Goal: Task Accomplishment & Management: Use online tool/utility

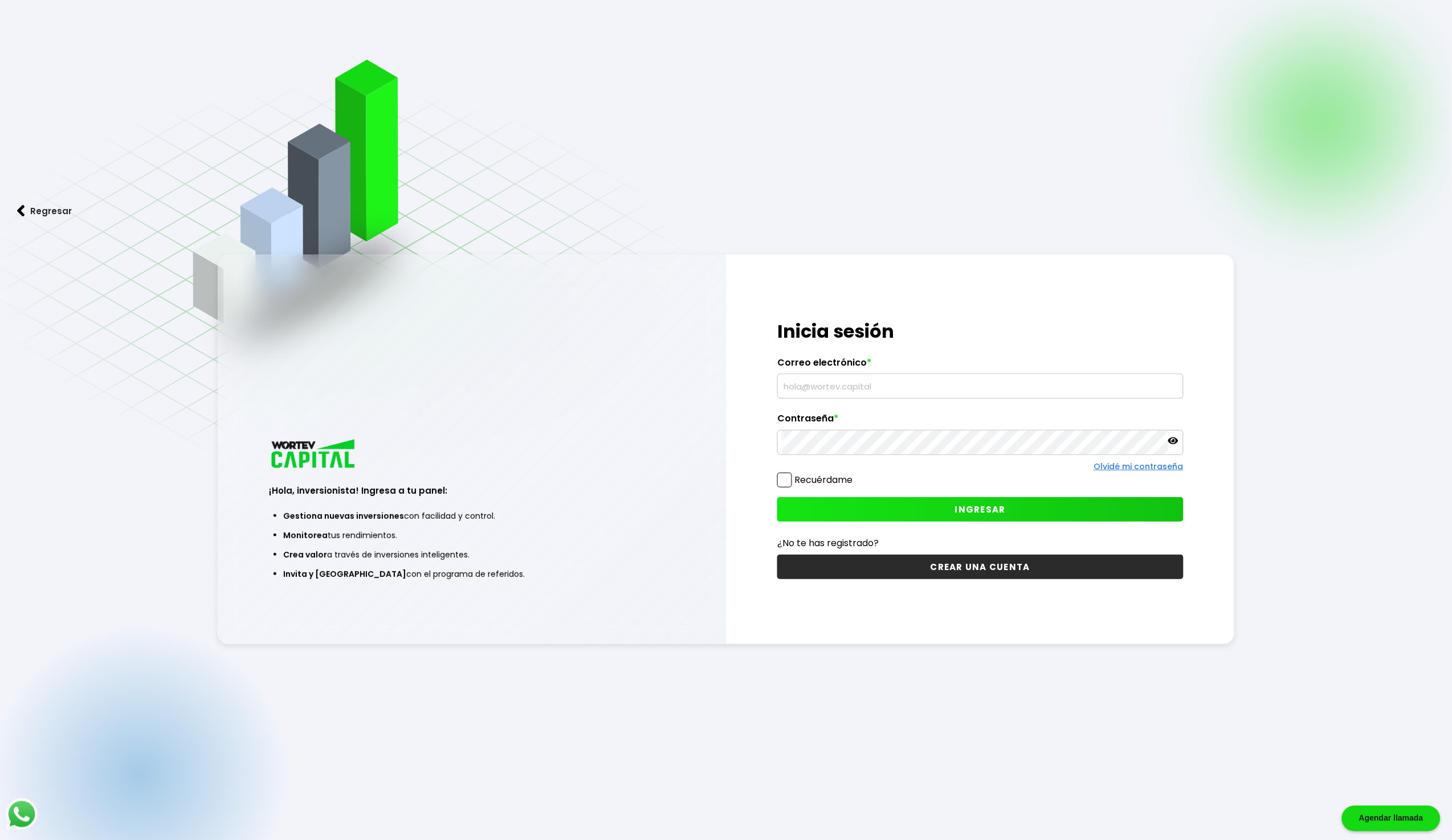
type input "[EMAIL_ADDRESS][DOMAIN_NAME]"
click at [836, 505] on button "INGRESAR" at bounding box center [980, 509] width 407 height 24
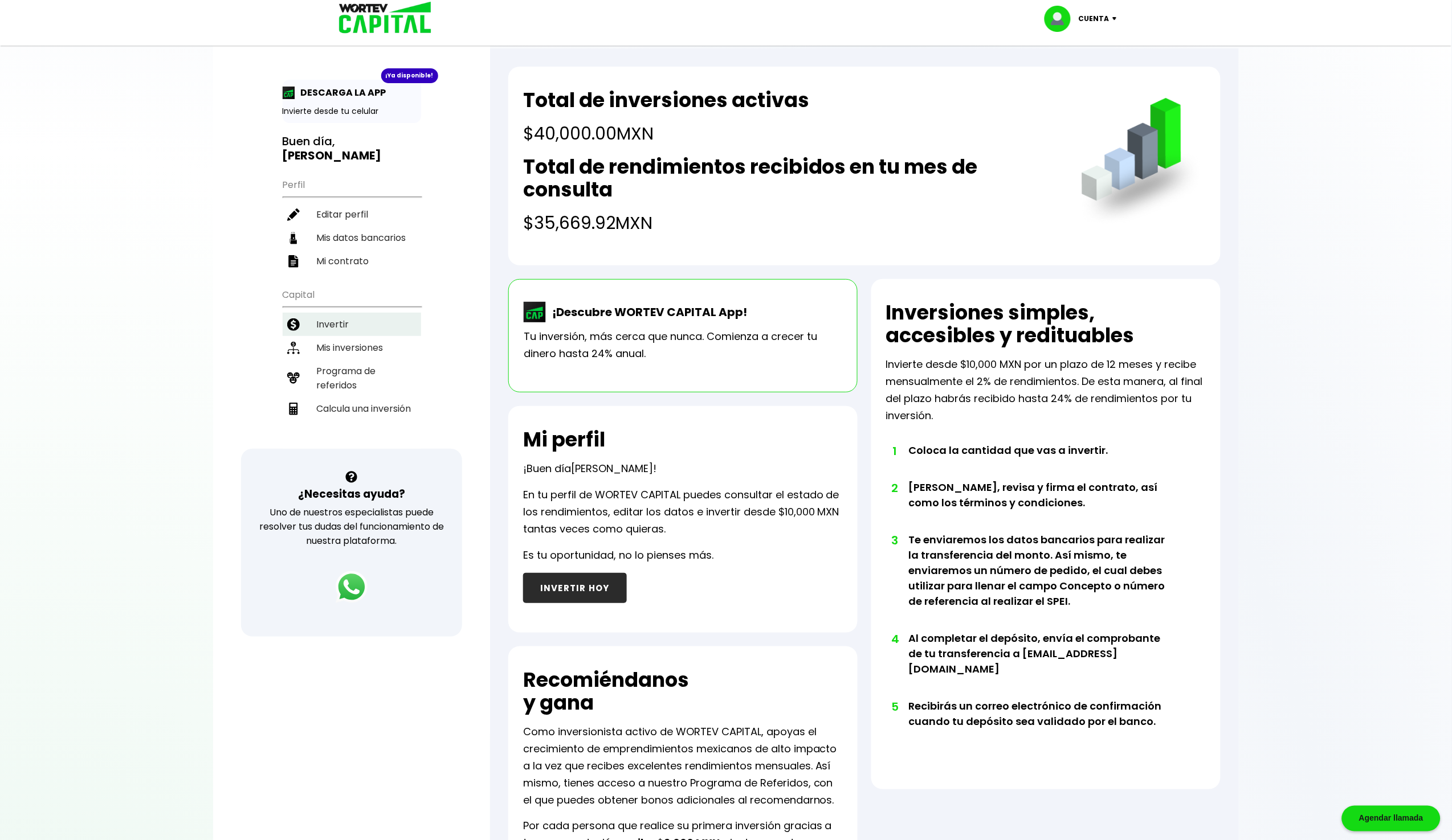
click at [327, 313] on li "Invertir" at bounding box center [352, 324] width 139 height 24
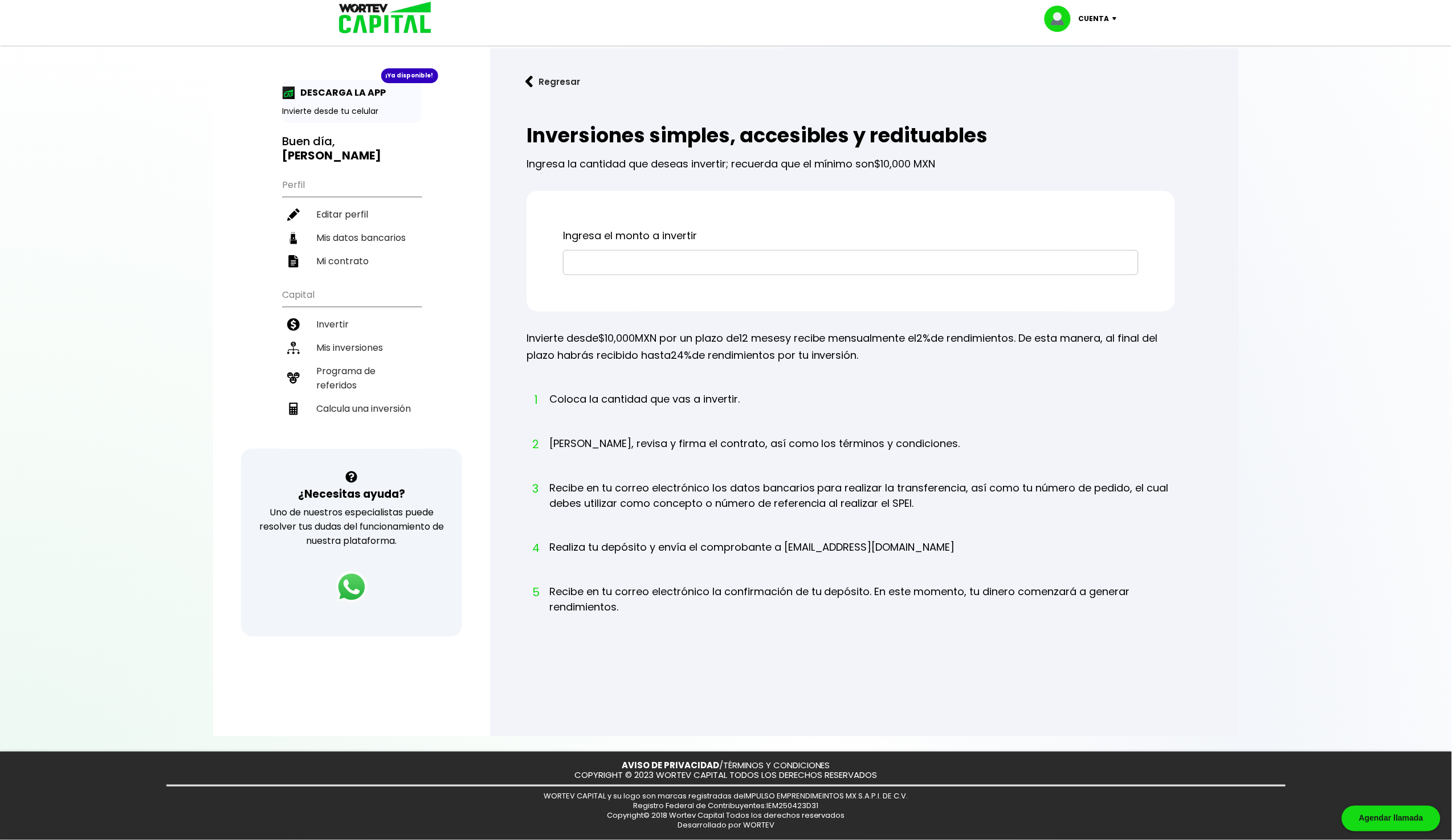
click at [626, 253] on input "text" at bounding box center [851, 262] width 565 height 24
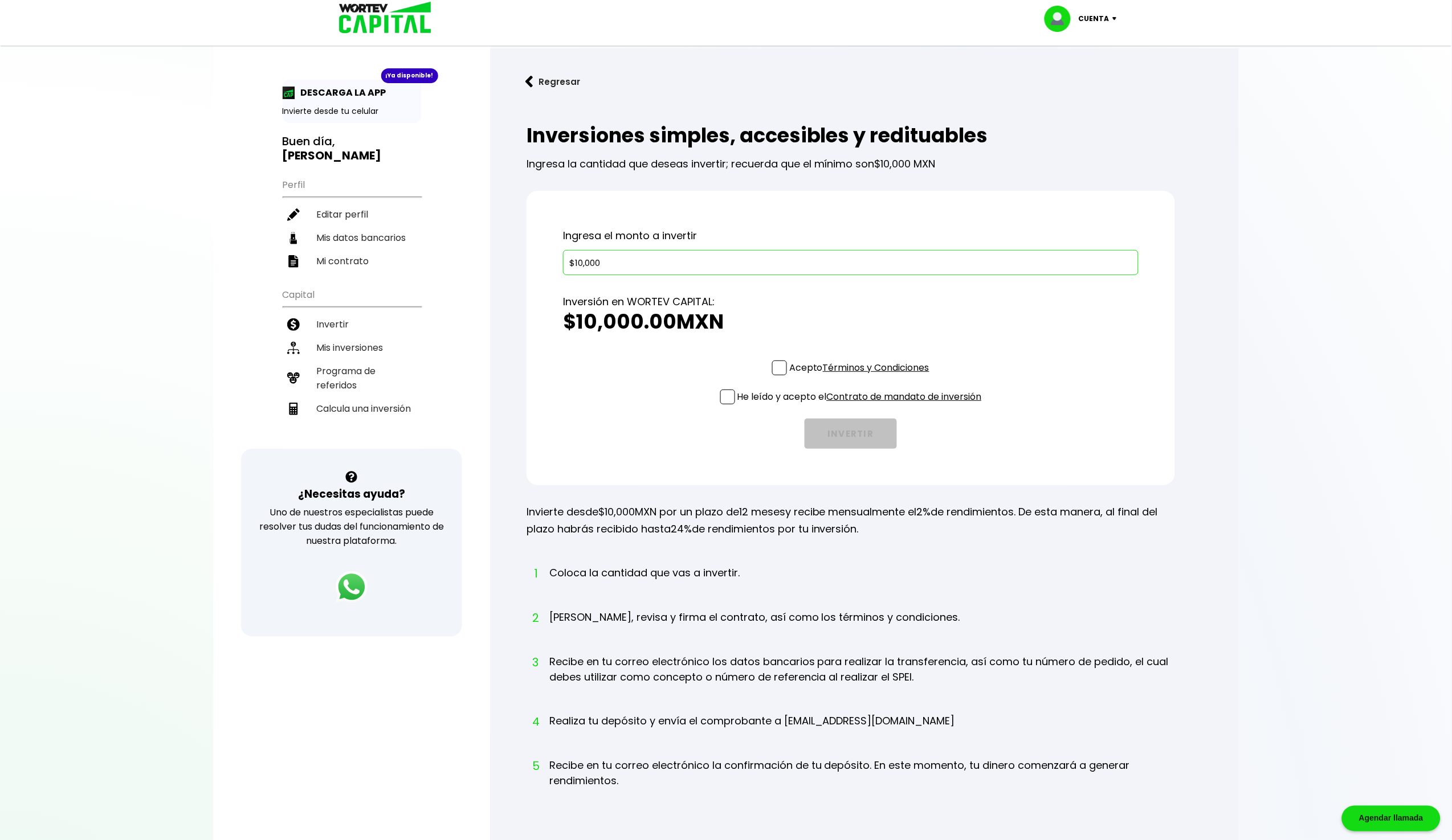
type input "$100,000"
click at [350, 397] on li "Calcula una inversión" at bounding box center [352, 408] width 139 height 24
select select "1"
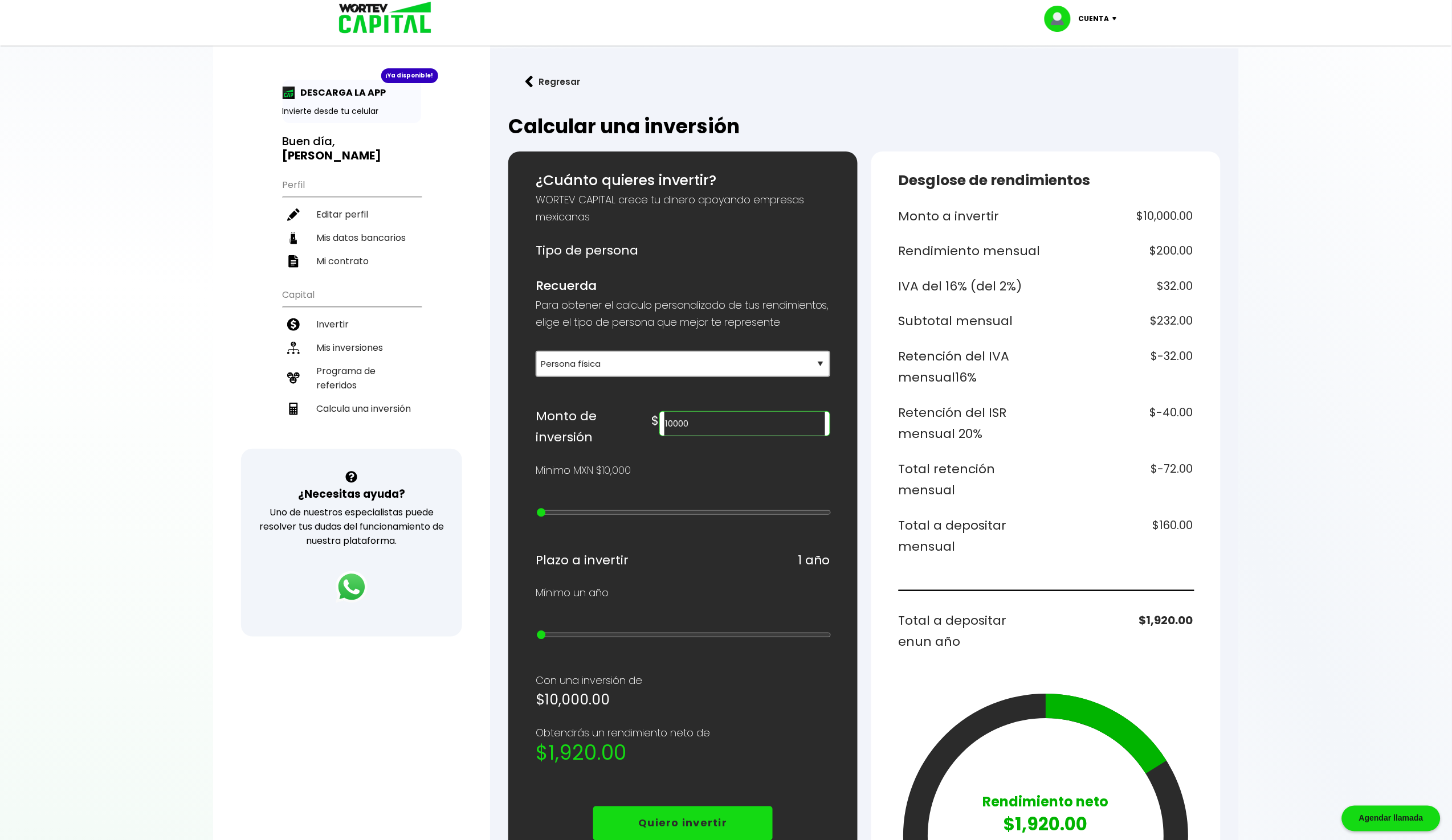
drag, startPoint x: 768, startPoint y: 438, endPoint x: 706, endPoint y: 440, distance: 62.0
click at [706, 440] on div "Monto de inversión $ 10000" at bounding box center [683, 427] width 295 height 42
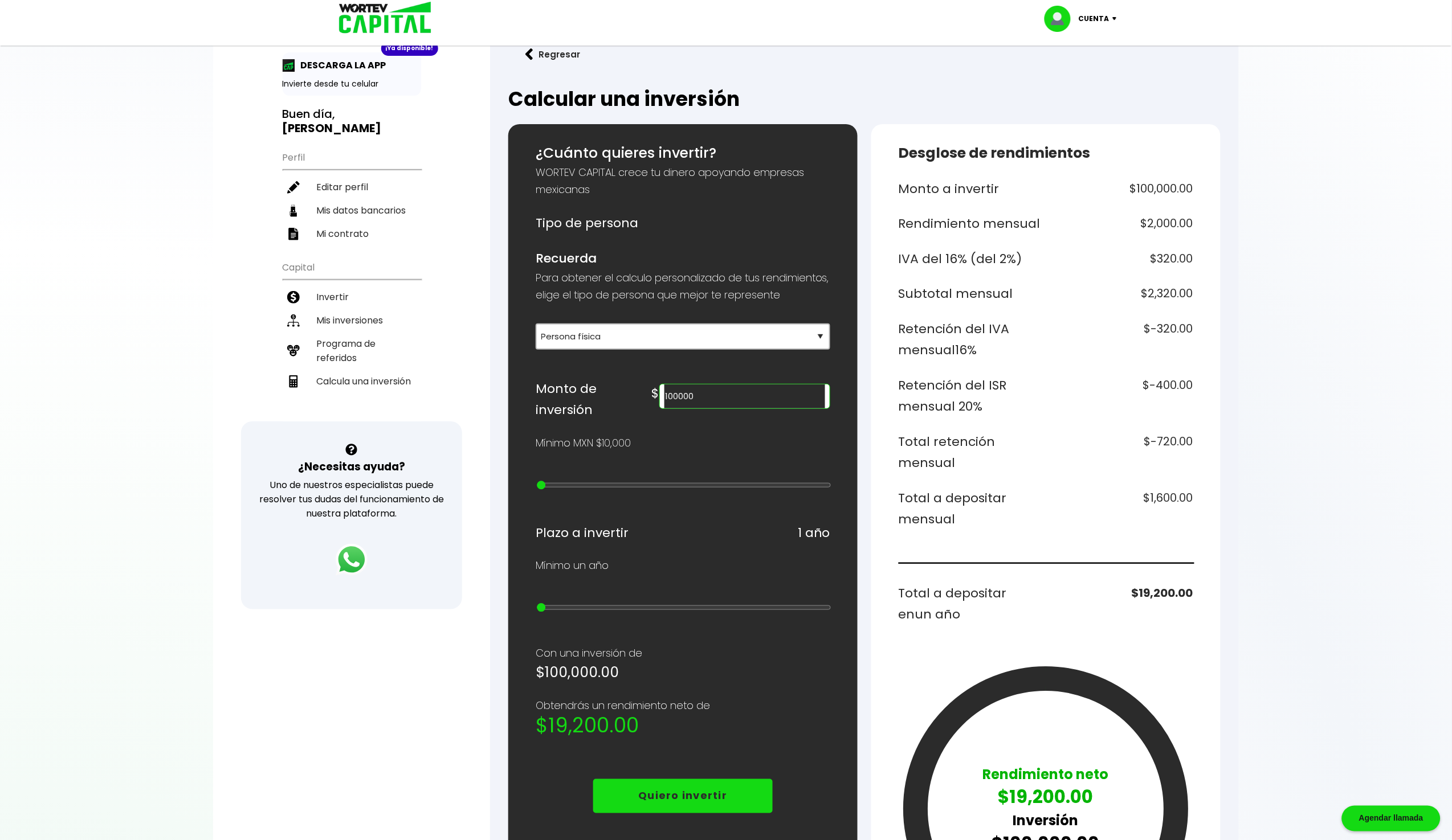
scroll to position [32, 0]
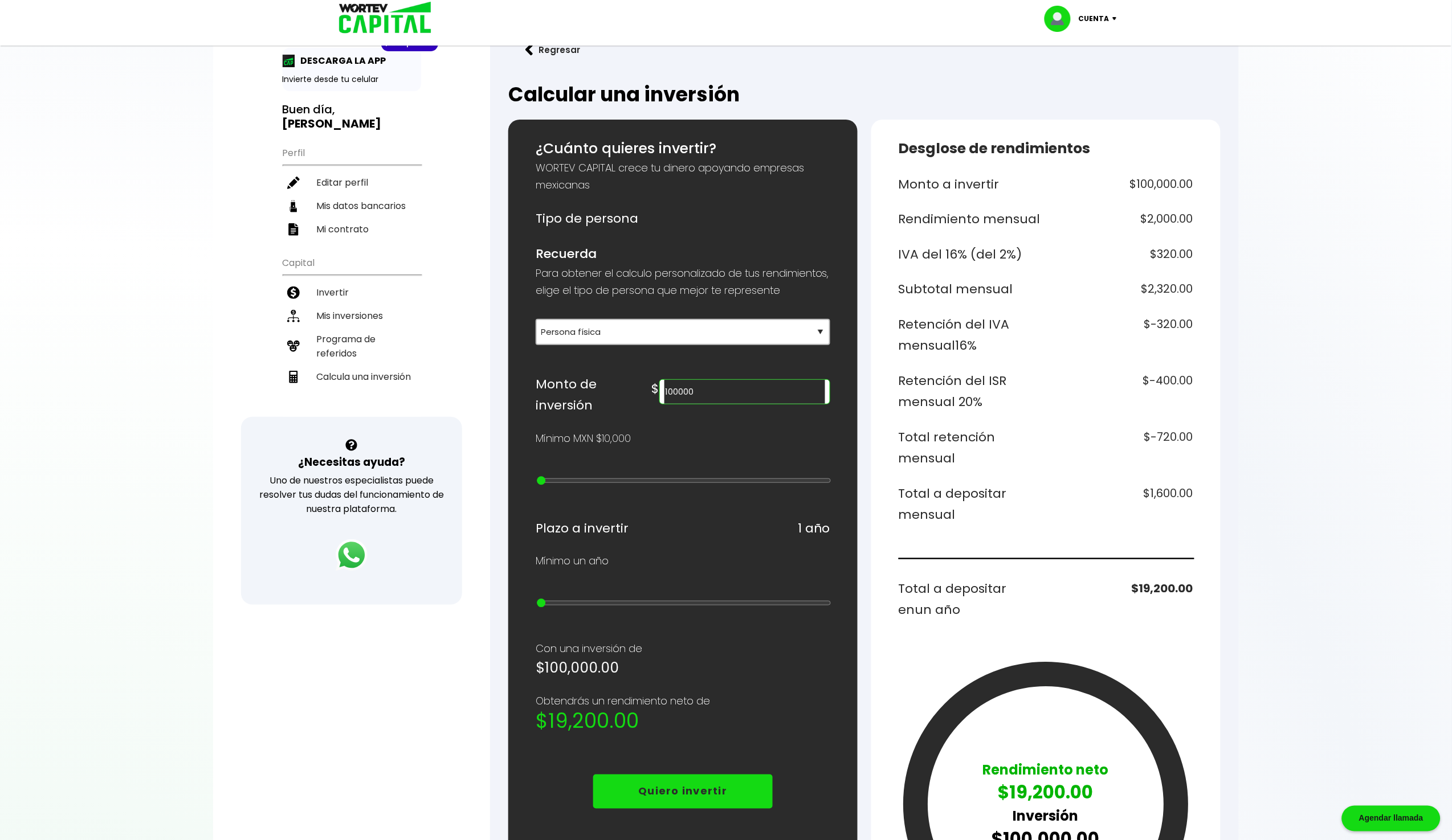
click at [791, 404] on input "100000" at bounding box center [744, 391] width 161 height 24
click at [388, 365] on li "Calcula una inversión" at bounding box center [352, 376] width 139 height 24
click at [785, 404] on input "1000000" at bounding box center [744, 391] width 161 height 24
click at [459, 321] on div "¡Ya disponible! DESCARGA LA APP Invierte desde tu celular Buen día, [PERSON_NAM…" at bounding box center [352, 341] width 277 height 723
drag, startPoint x: 776, startPoint y: 397, endPoint x: 671, endPoint y: 397, distance: 105.0
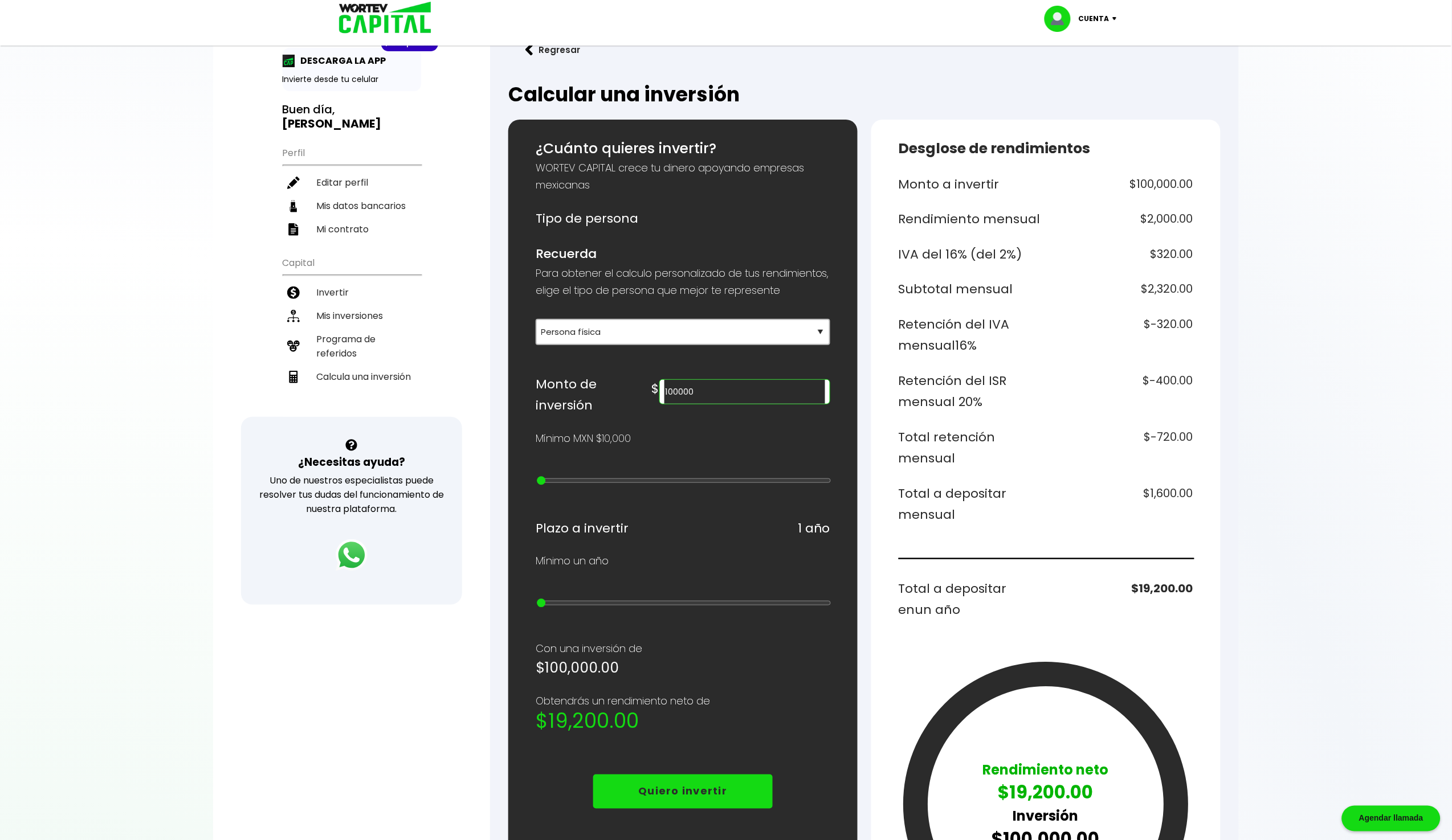
click at [671, 397] on div "Monto de inversión $ 100000" at bounding box center [683, 395] width 295 height 42
click at [800, 444] on div "Mínimo MXN $10,000" at bounding box center [683, 438] width 295 height 17
drag, startPoint x: 784, startPoint y: 398, endPoint x: 625, endPoint y: 398, distance: 159.0
click at [625, 398] on div "Monto de inversión $ 5000000" at bounding box center [683, 395] width 295 height 42
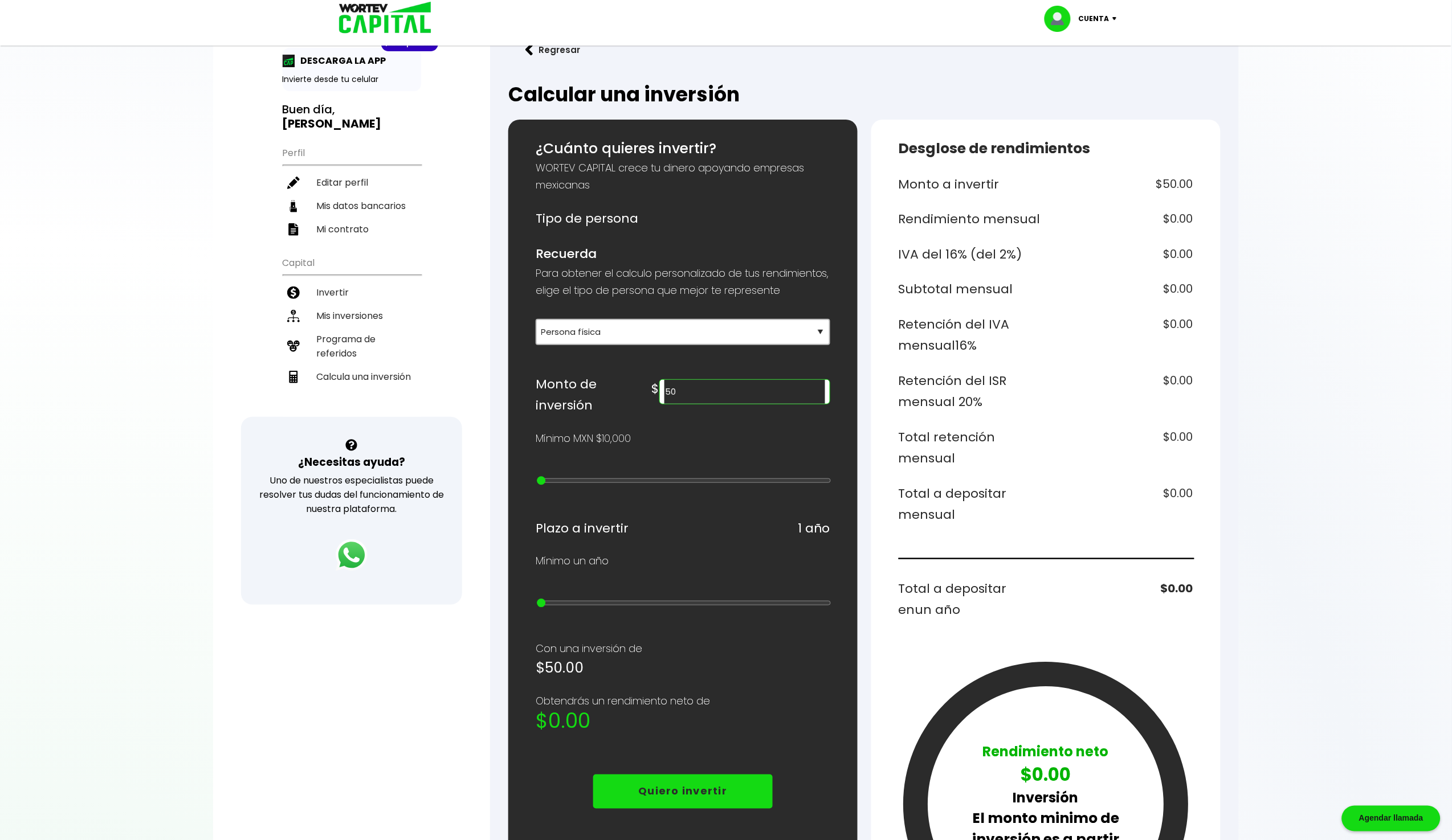
type input "5"
type input "1"
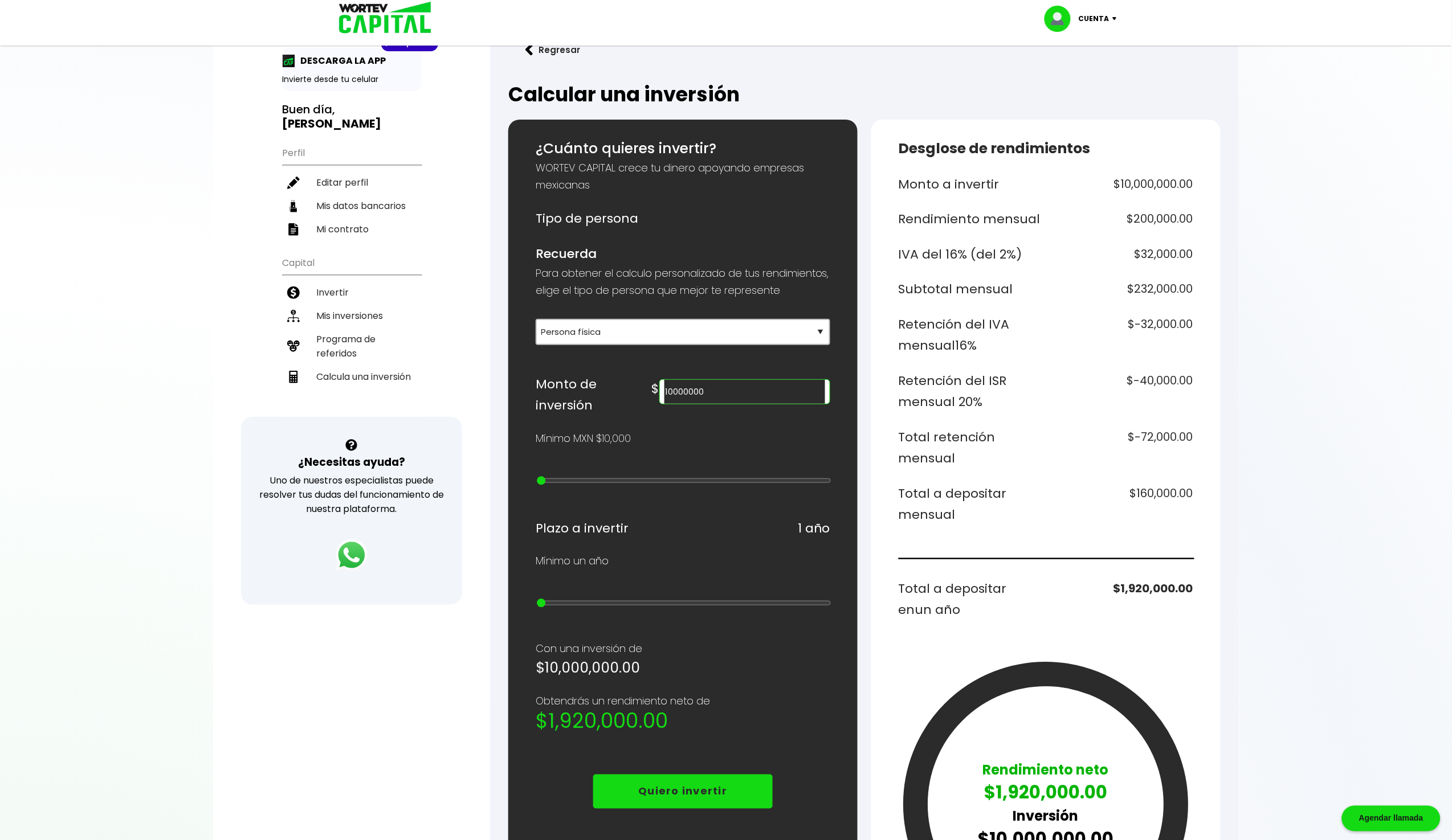
click at [625, 398] on h6 "Monto de inversión" at bounding box center [593, 395] width 117 height 42
click at [738, 403] on input "10000000" at bounding box center [744, 391] width 161 height 24
click at [743, 402] on input "20000000" at bounding box center [744, 391] width 161 height 24
drag, startPoint x: 783, startPoint y: 403, endPoint x: 686, endPoint y: 401, distance: 97.0
click at [686, 401] on div "Monto de inversión $ 20000000" at bounding box center [683, 395] width 295 height 42
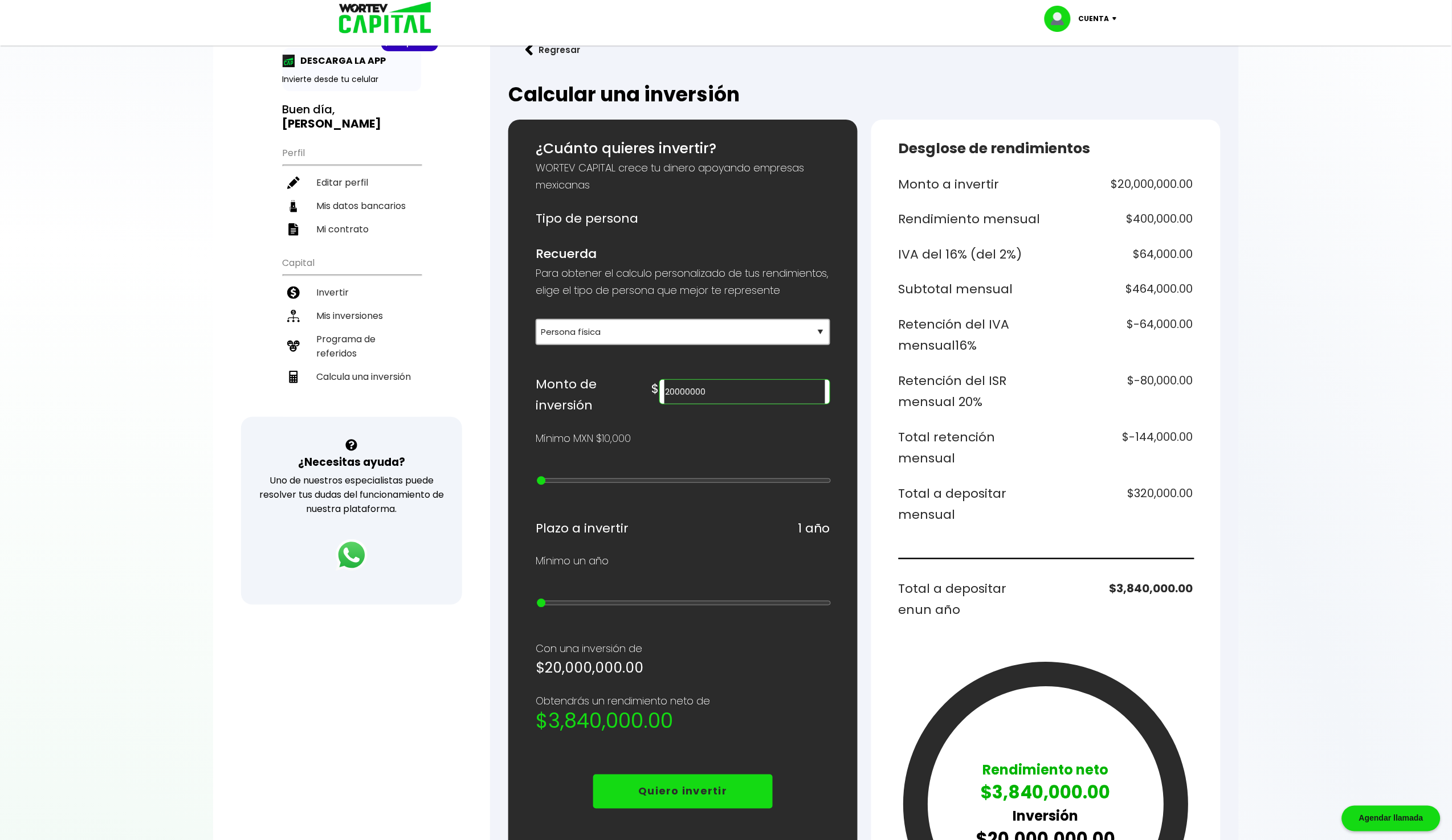
click at [467, 393] on div "¡Ya disponible! DESCARGA LA APP Invierte desde tu celular Buen día, [PERSON_NAM…" at bounding box center [352, 341] width 277 height 723
click at [755, 398] on input "20000000" at bounding box center [744, 391] width 161 height 24
drag, startPoint x: 784, startPoint y: 404, endPoint x: 662, endPoint y: 387, distance: 123.2
click at [662, 387] on div "Monto de inversión $ 20000000" at bounding box center [683, 395] width 295 height 42
click at [763, 666] on h5 "$1,000,000.00" at bounding box center [683, 668] width 295 height 22
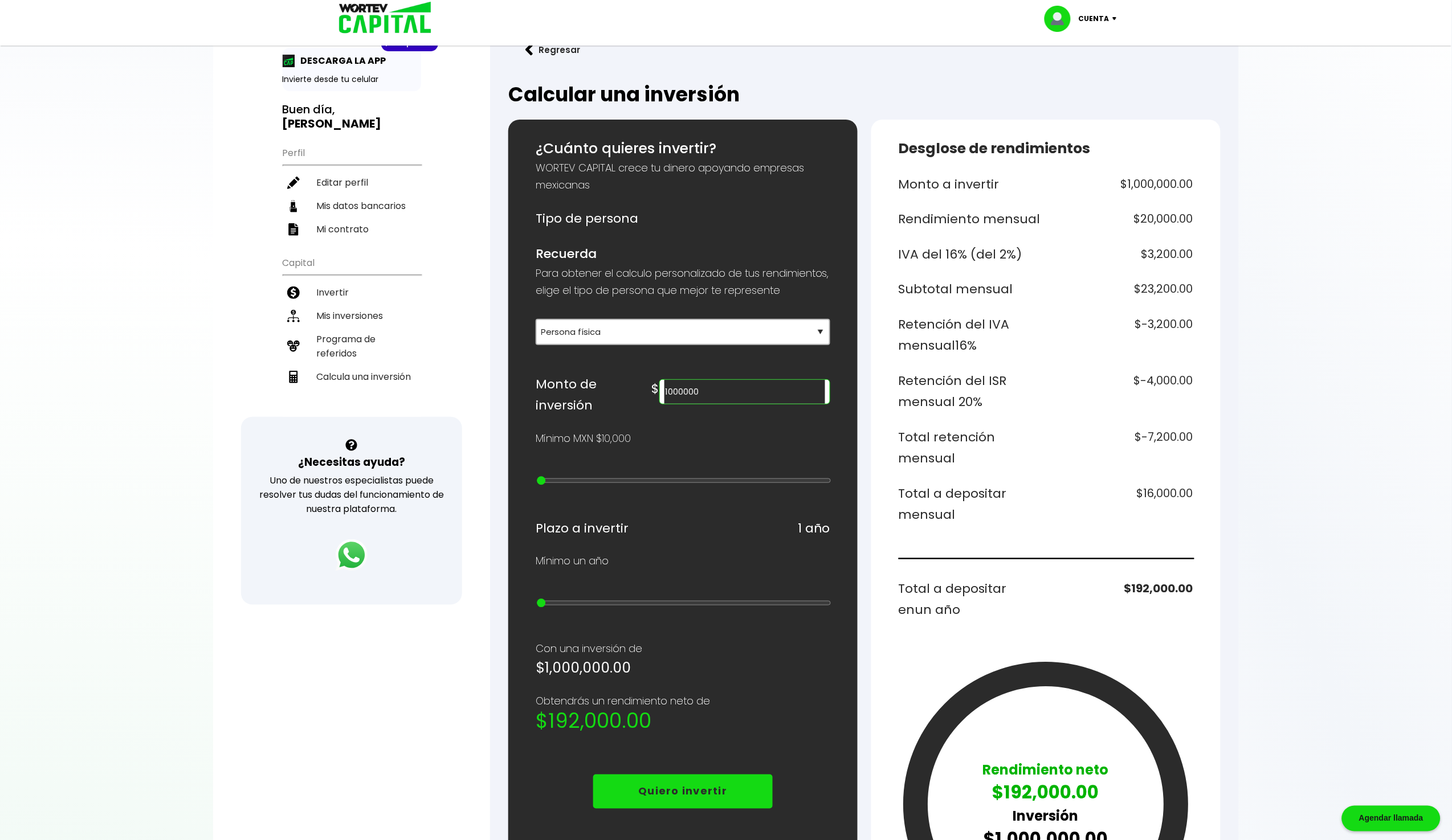
click at [744, 403] on input "1000000" at bounding box center [744, 391] width 161 height 24
type input "1250000"
